Goal: Check status

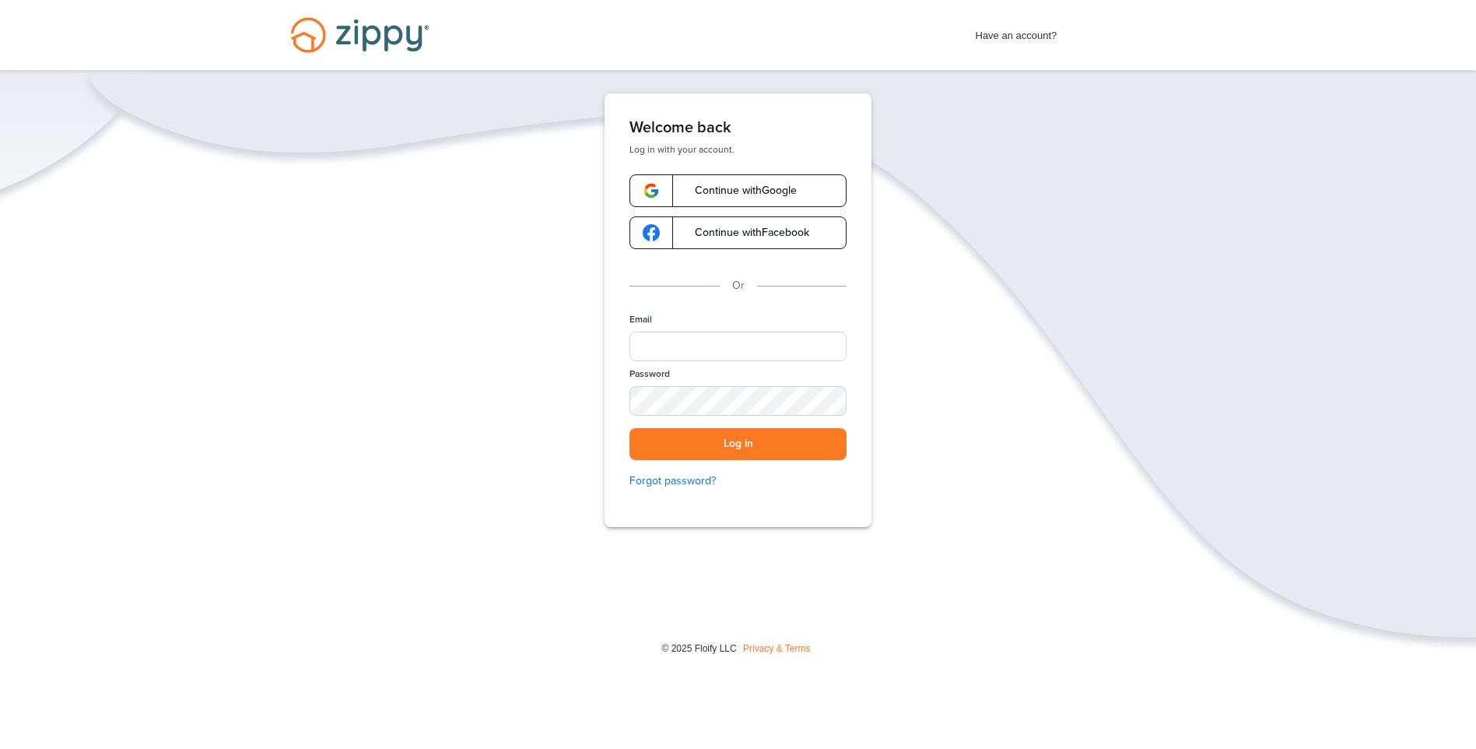
click at [797, 187] on span "Continue with Google" at bounding box center [738, 190] width 118 height 11
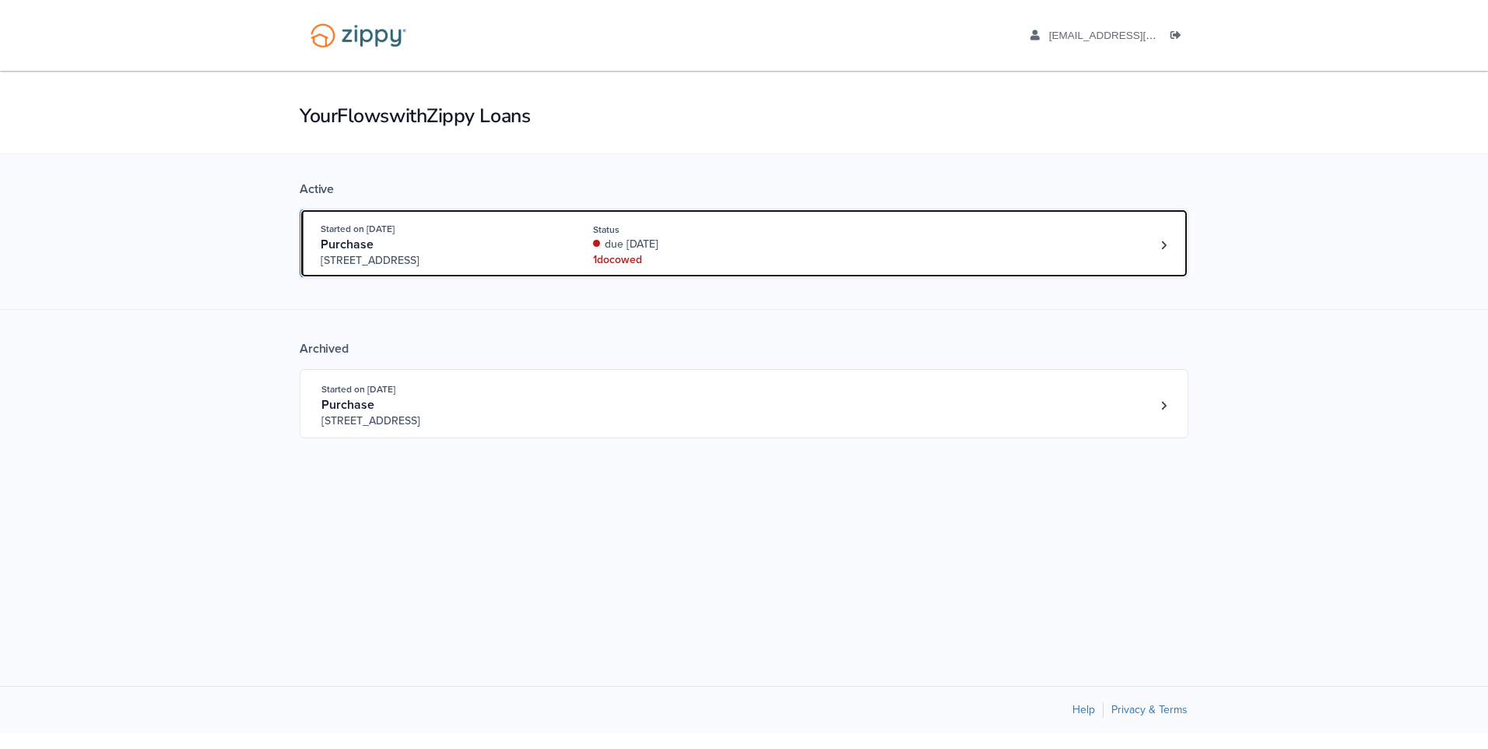
click at [641, 264] on div "1 doc owed" at bounding box center [697, 260] width 208 height 16
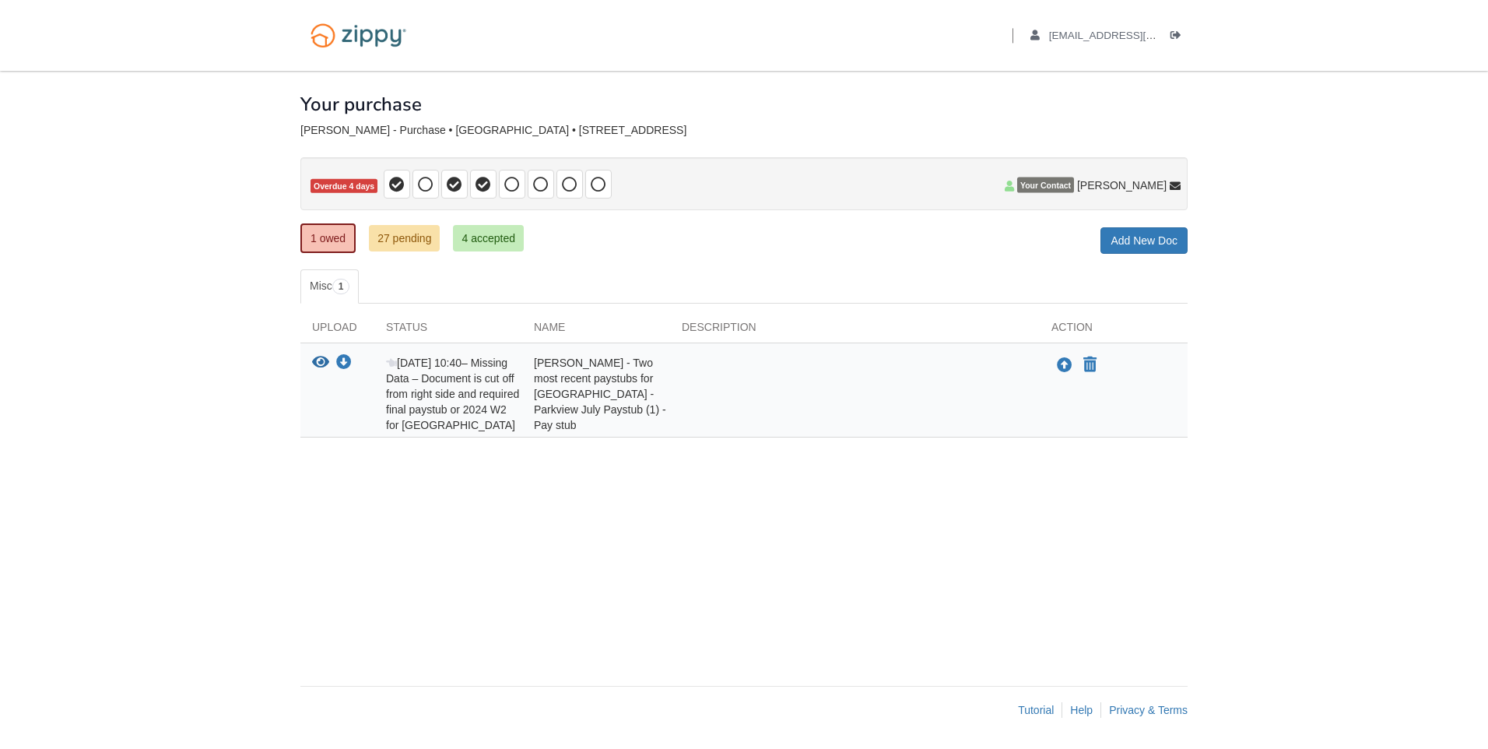
click at [1074, 188] on span "Your Contact" at bounding box center [1045, 185] width 57 height 16
